Goal: Navigation & Orientation: Find specific page/section

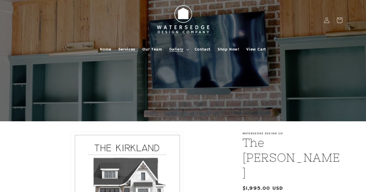
click at [174, 49] on span "Gallery" at bounding box center [176, 49] width 14 height 5
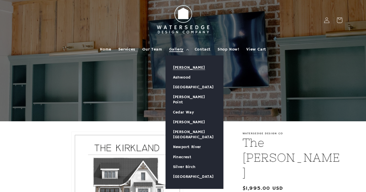
click at [178, 67] on link "[PERSON_NAME]" at bounding box center [194, 68] width 57 height 10
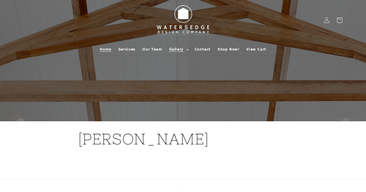
click at [107, 45] on link "Home" at bounding box center [105, 49] width 18 height 12
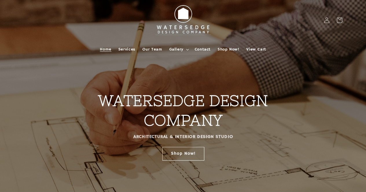
click at [187, 147] on div "WATERSEDGE DESIGN COMPANY ARCHITECTURAL & INTERIOR DESIGN STUDIO Shop Now!" at bounding box center [182, 104] width 257 height 136
click at [193, 155] on link "Shop Now!" at bounding box center [183, 154] width 42 height 14
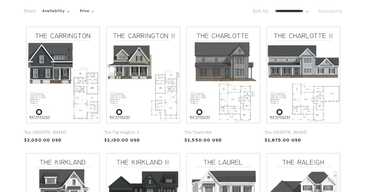
scroll to position [145, 0]
